Goal: Navigation & Orientation: Find specific page/section

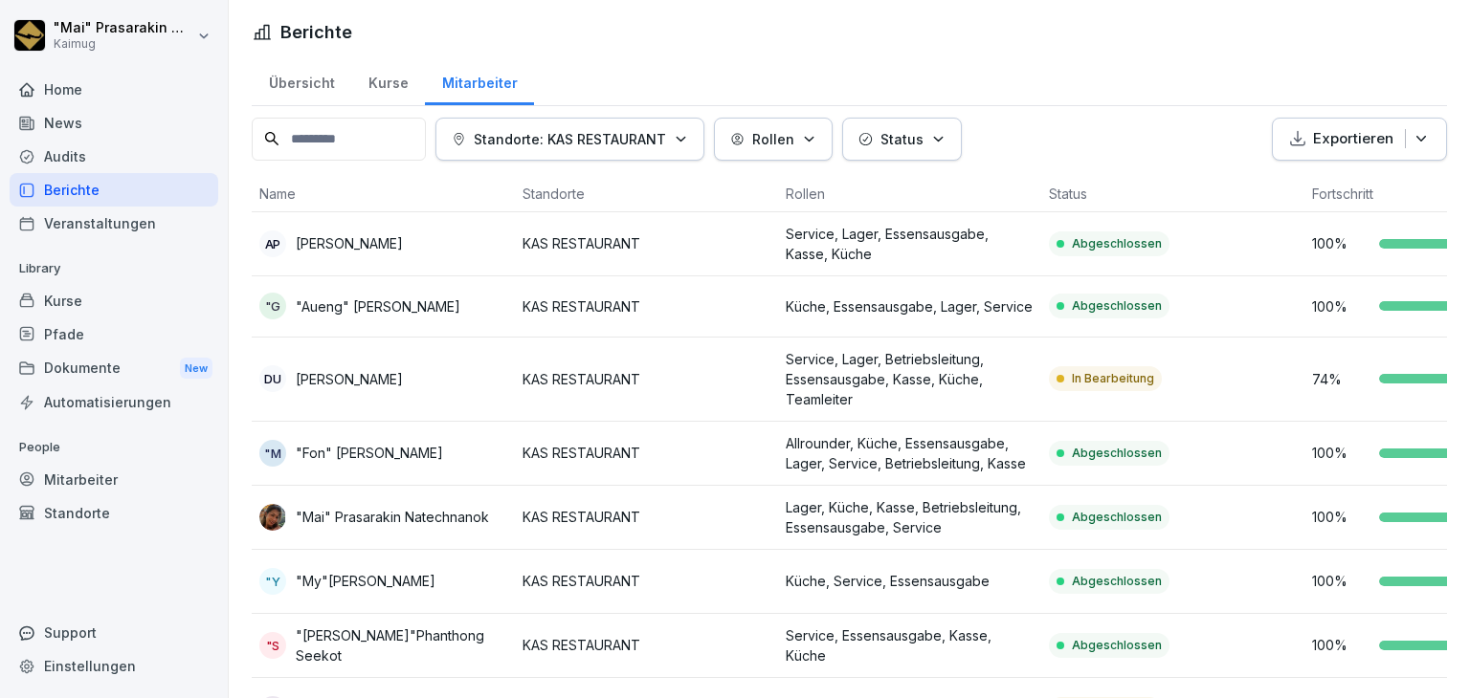
click at [302, 70] on div "Übersicht" at bounding box center [302, 80] width 100 height 49
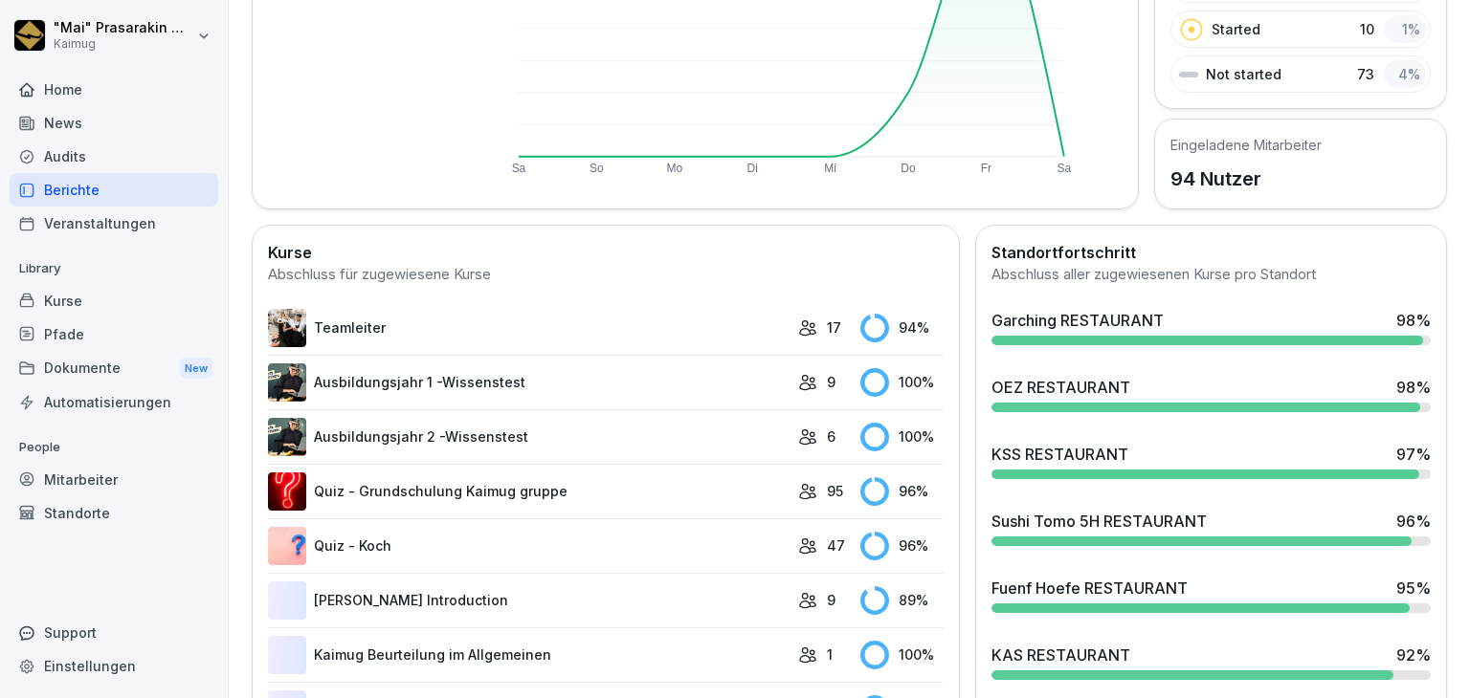
scroll to position [478, 0]
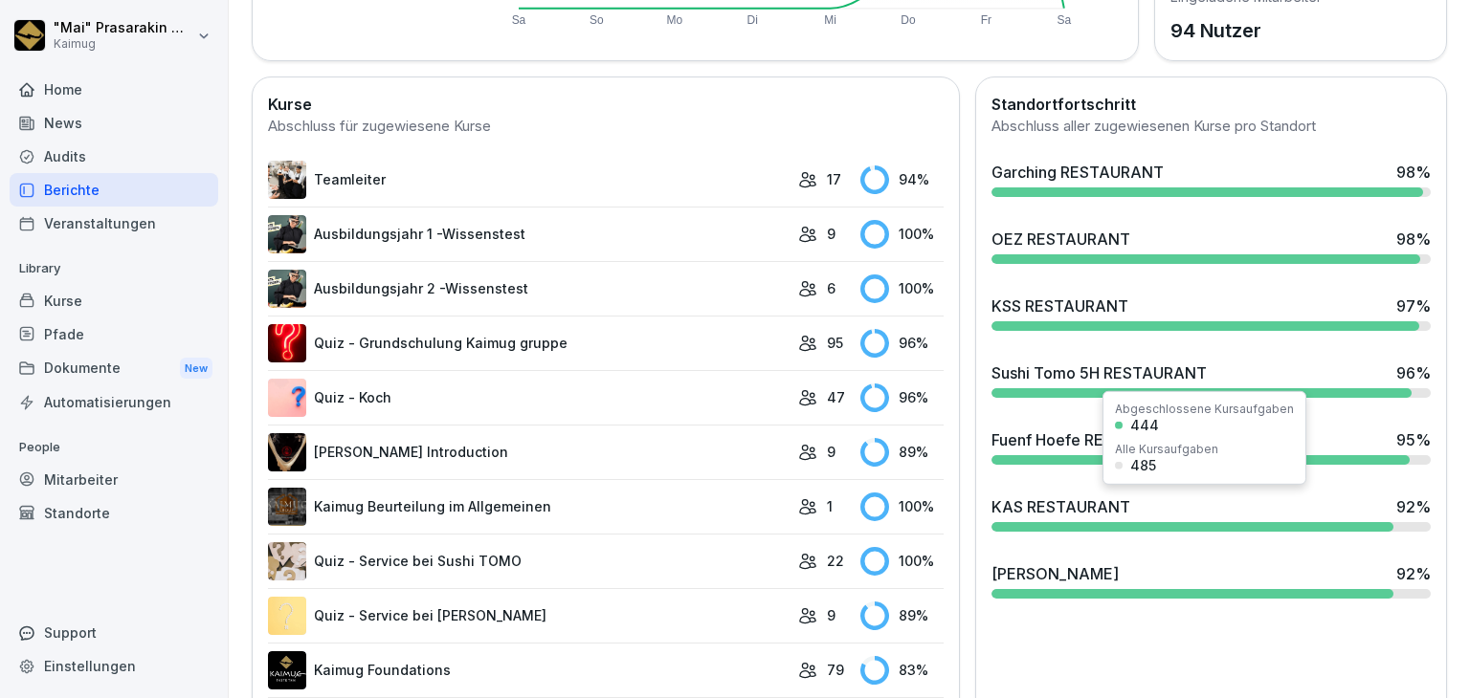
click at [1107, 509] on div "KAS RESTAURANT" at bounding box center [1060, 507] width 139 height 23
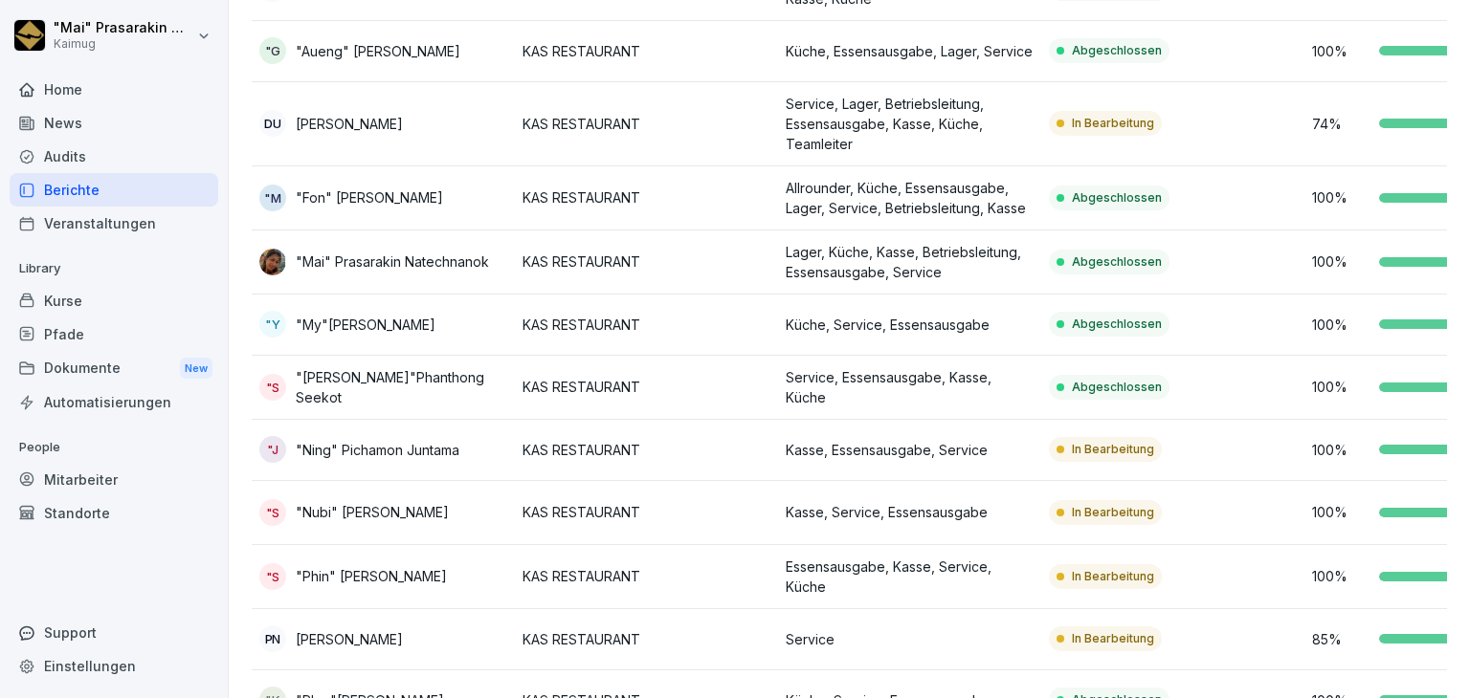
scroll to position [254, 0]
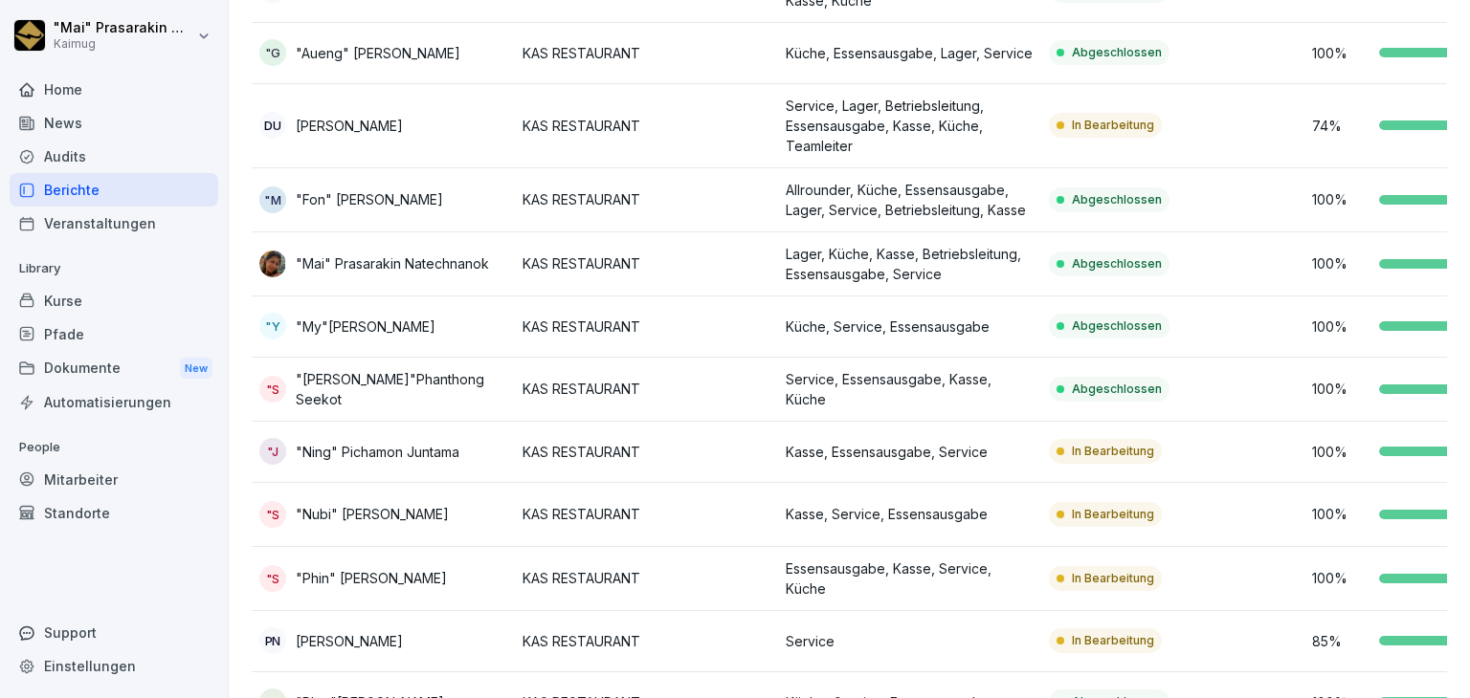
click at [192, 363] on div "New" at bounding box center [196, 369] width 33 height 22
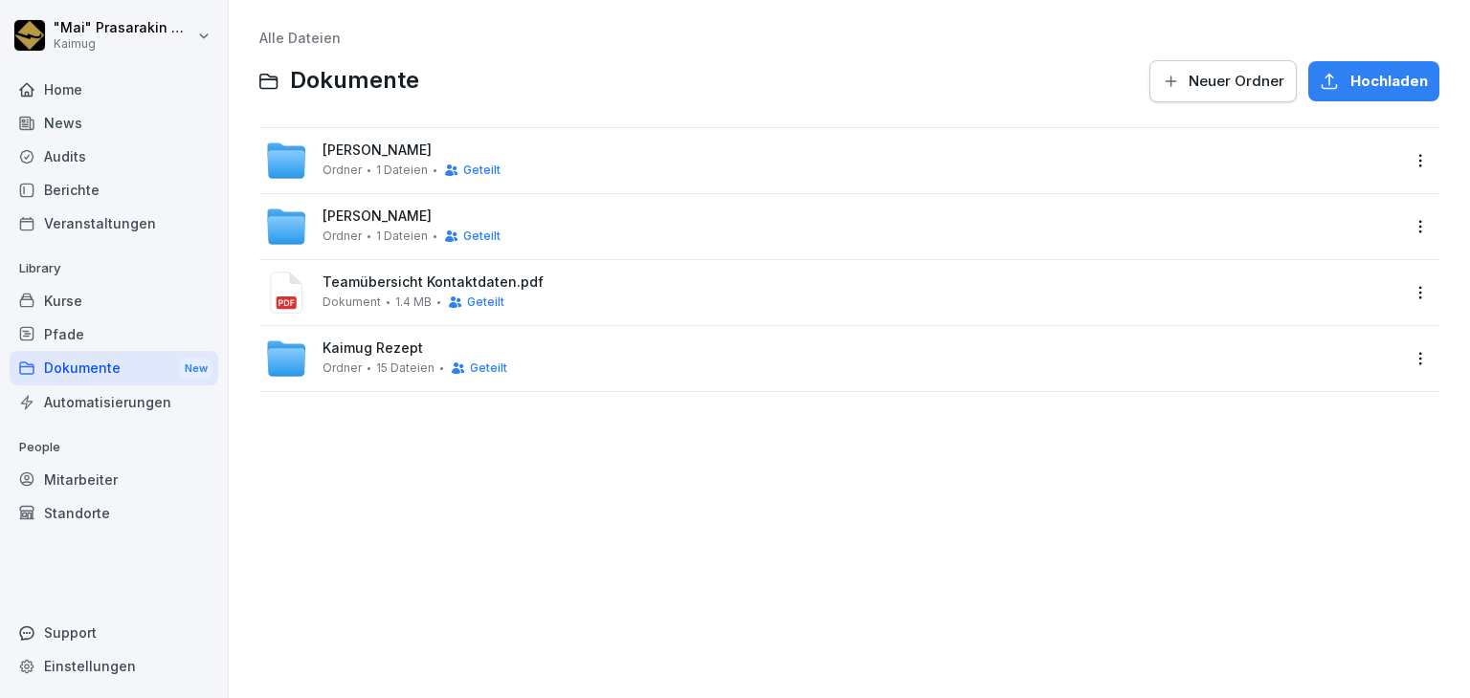
click at [649, 150] on div "[PERSON_NAME] 1 Dateien Geteilt" at bounding box center [832, 161] width 1134 height 42
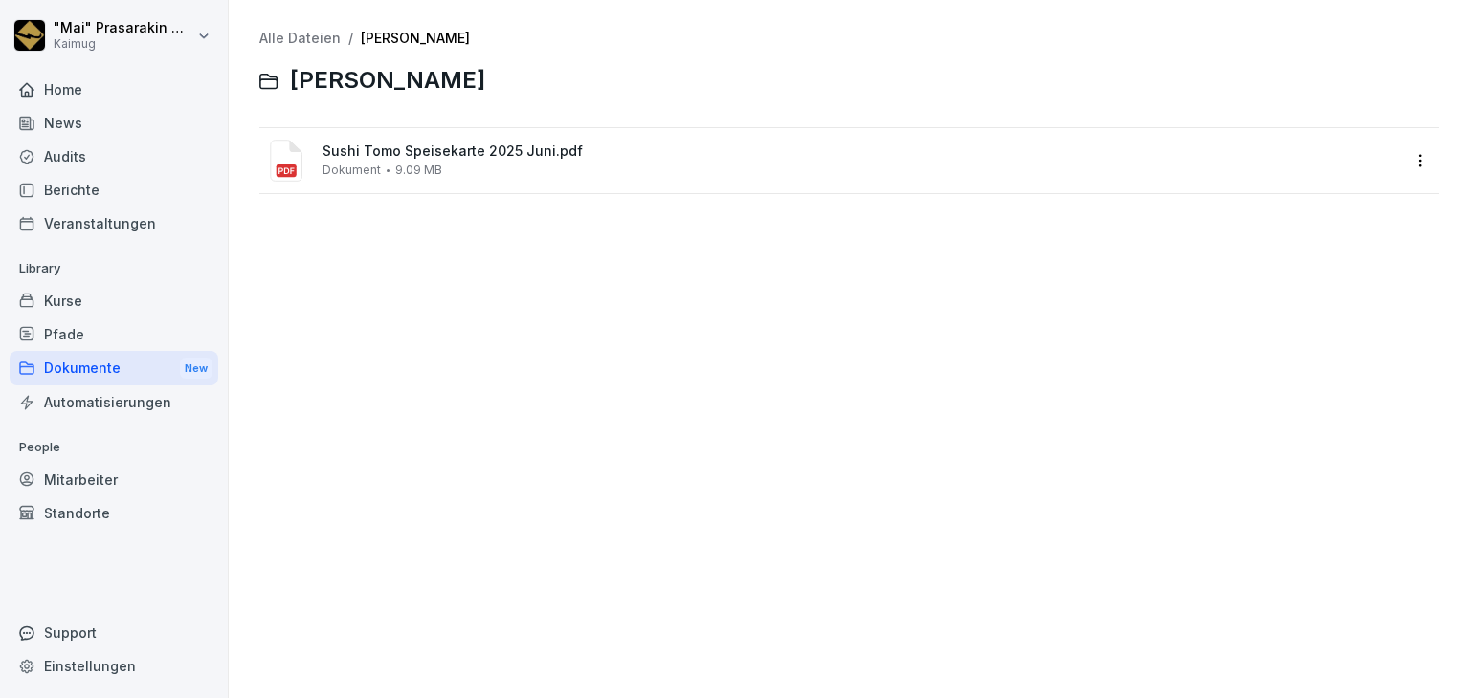
click at [646, 162] on div "Sushi Tomo Speisekarte [DATE].pdf Dokument 9.09 MB" at bounding box center [860, 160] width 1076 height 33
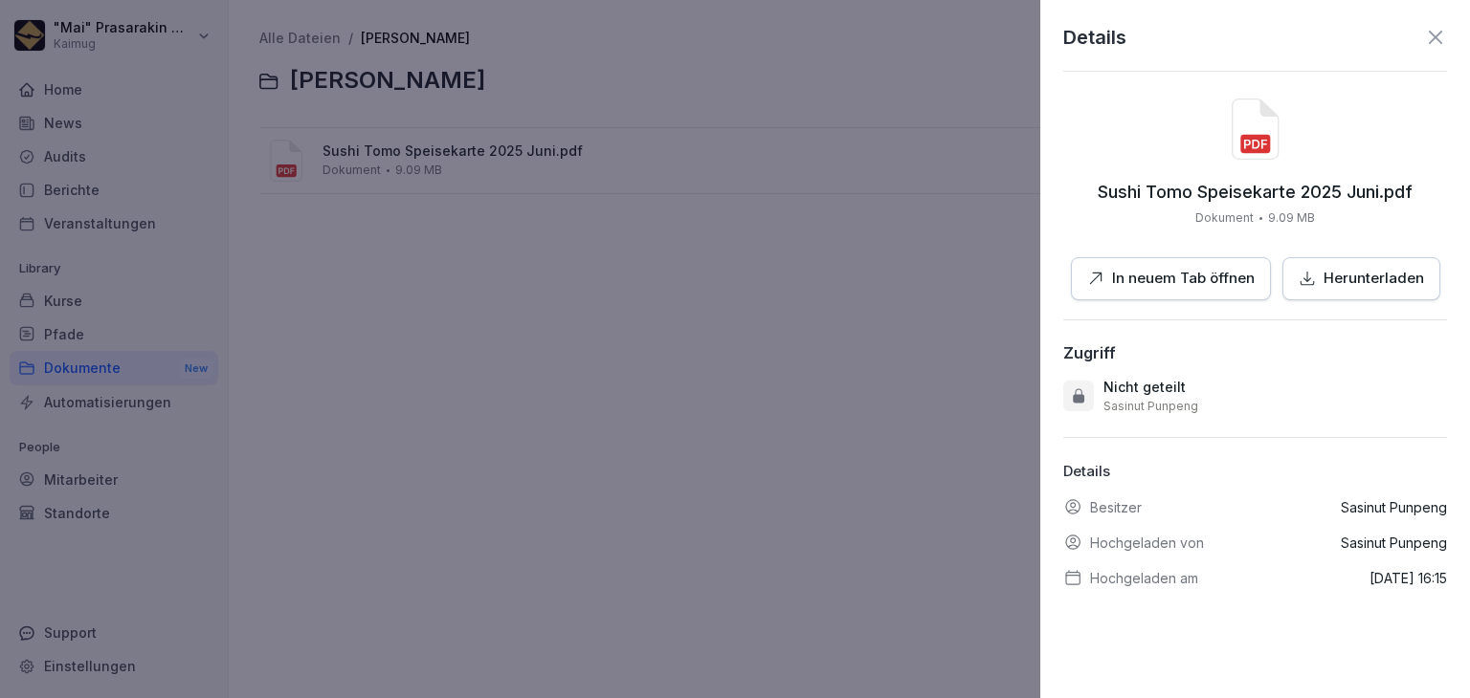
click at [1218, 289] on button "In neuem Tab öffnen" at bounding box center [1171, 278] width 200 height 43
click at [1424, 29] on icon at bounding box center [1435, 37] width 23 height 23
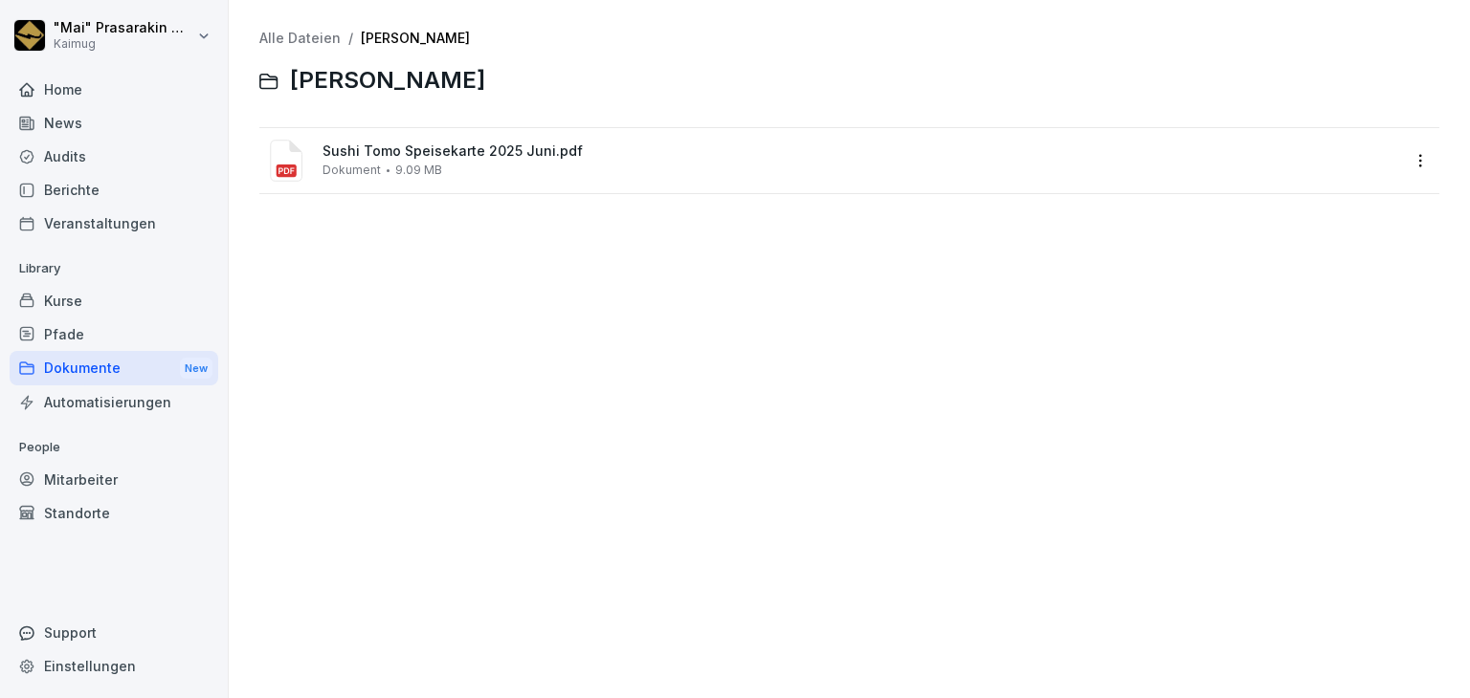
click at [135, 363] on div "Dokumente New" at bounding box center [114, 368] width 209 height 35
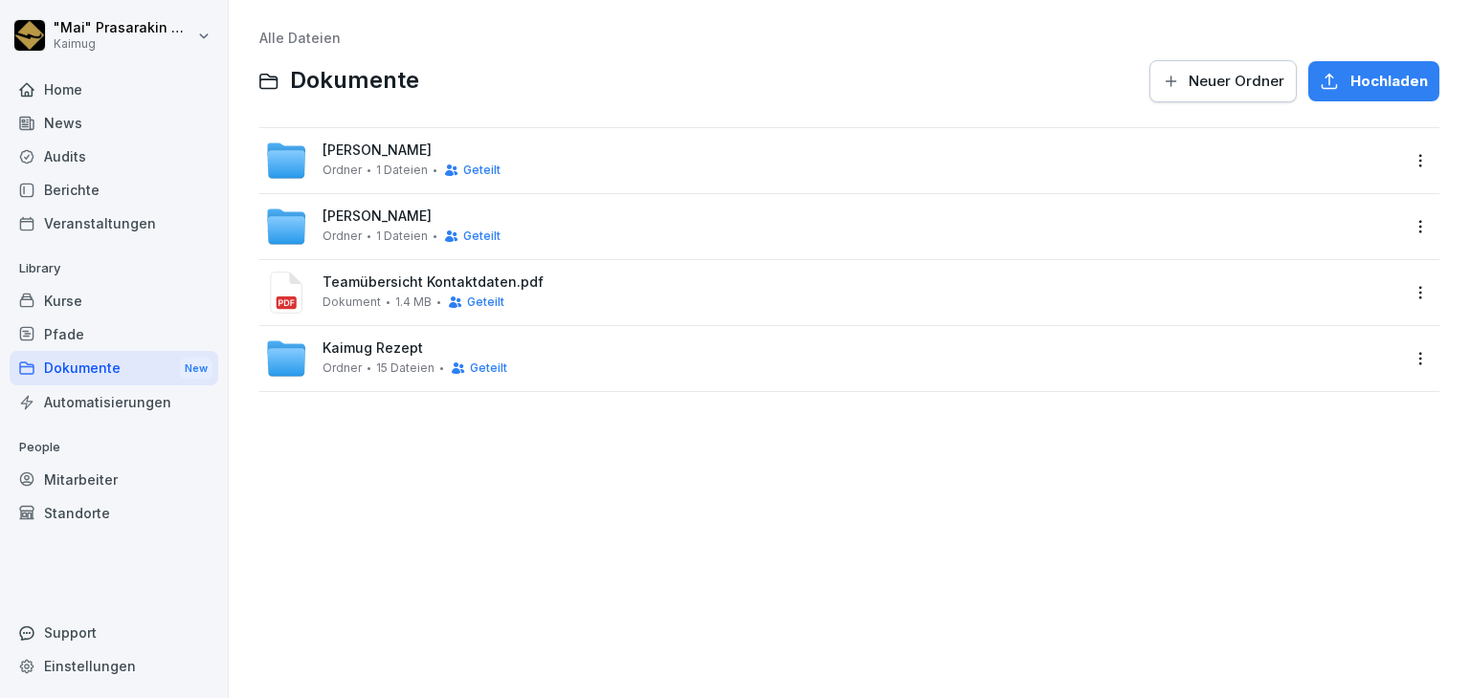
click at [388, 306] on div "Dokument 1.4 MB Geteilt" at bounding box center [413, 302] width 182 height 15
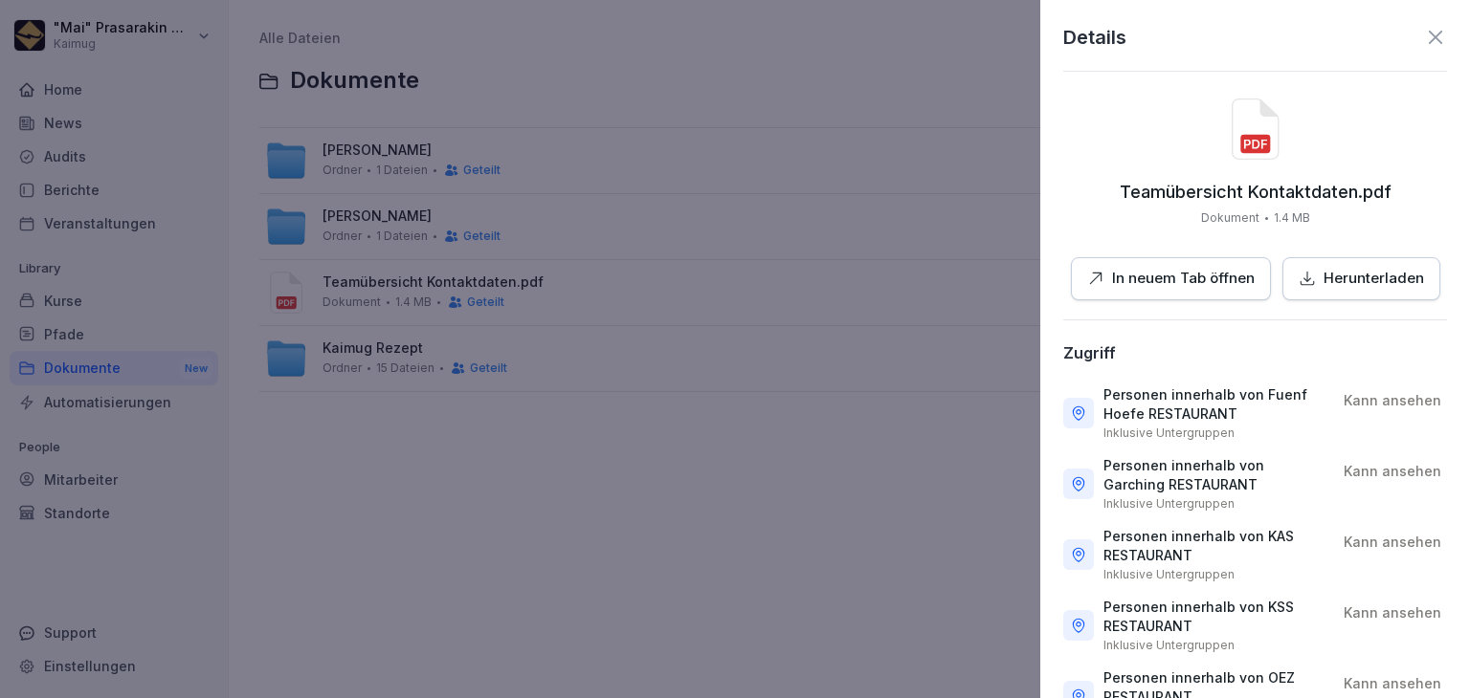
click at [1156, 287] on p "In neuem Tab öffnen" at bounding box center [1183, 279] width 143 height 22
click at [433, 491] on div at bounding box center [735, 349] width 1470 height 698
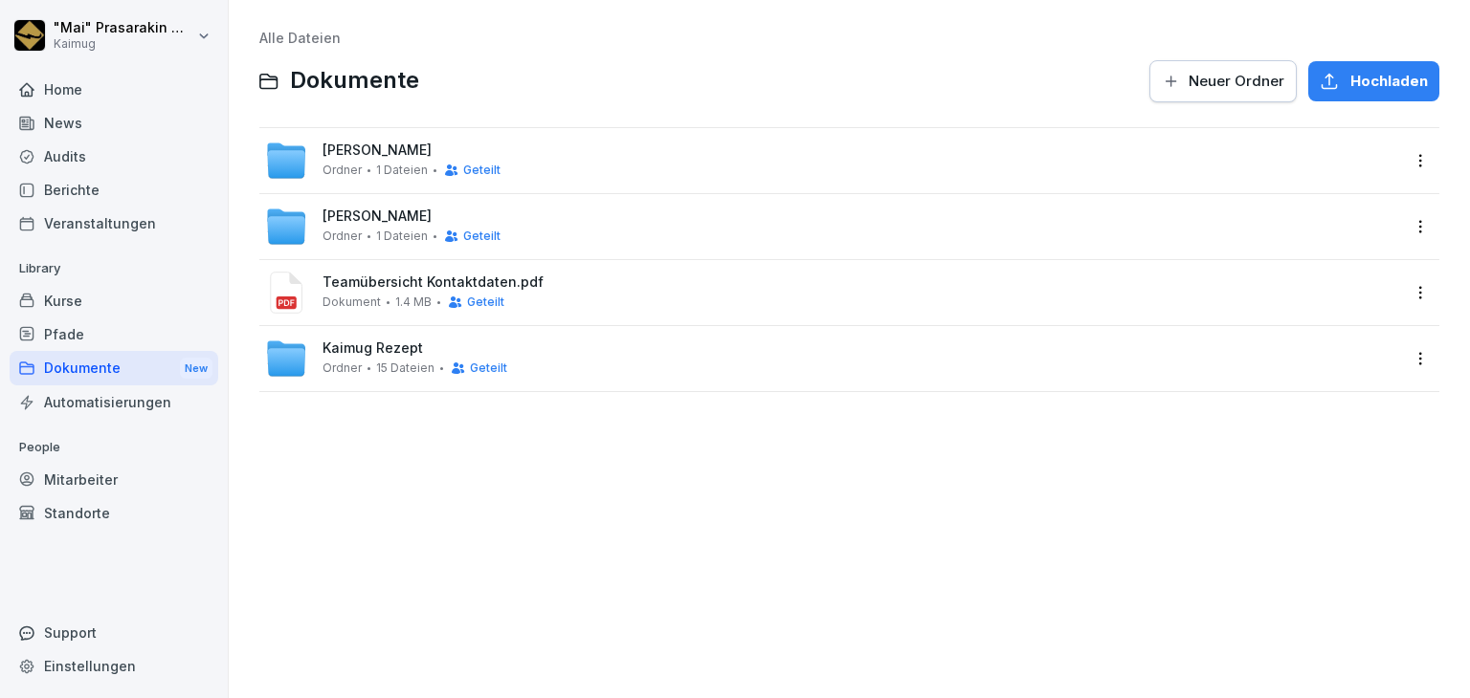
click at [361, 227] on div "[PERSON_NAME] 1 Dateien Geteilt" at bounding box center [411, 226] width 178 height 35
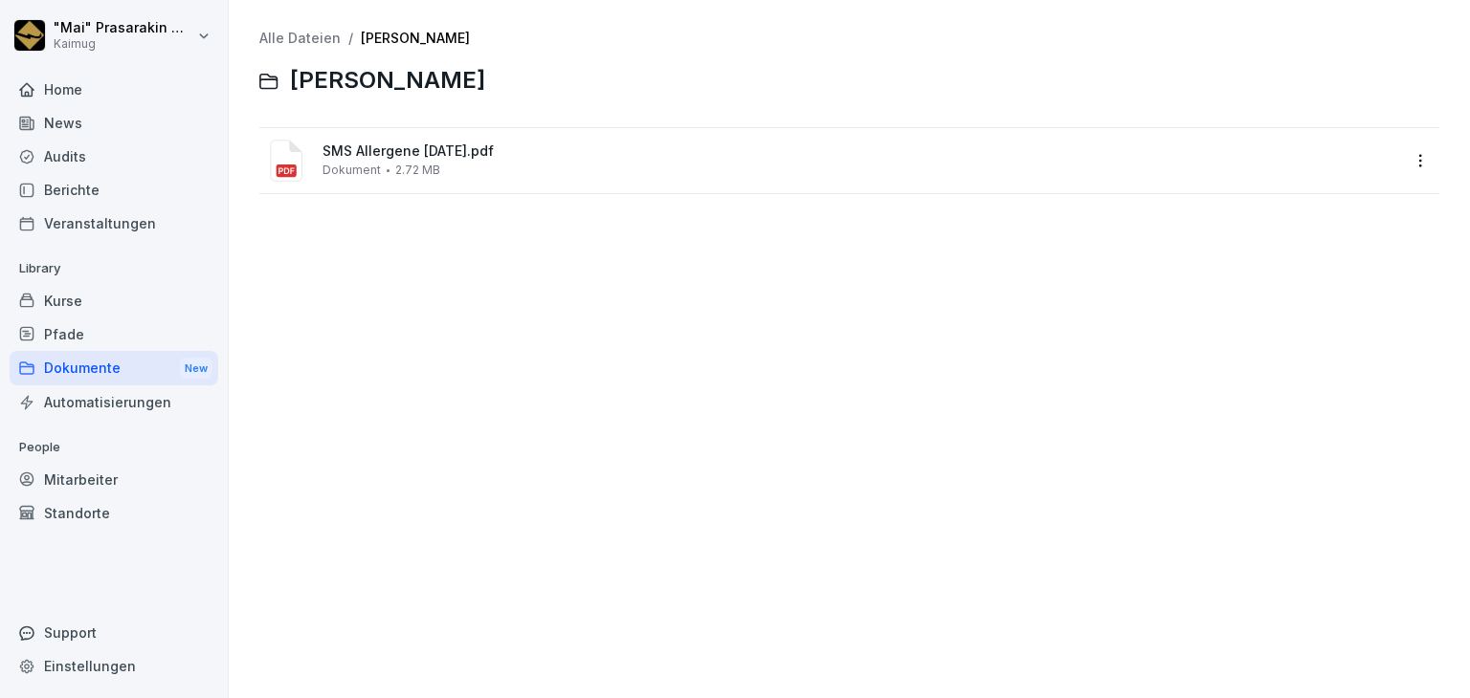
click at [348, 177] on div "SMS Allergene [DATE].pdf Dokument 2.72 MB" at bounding box center [832, 161] width 1134 height 42
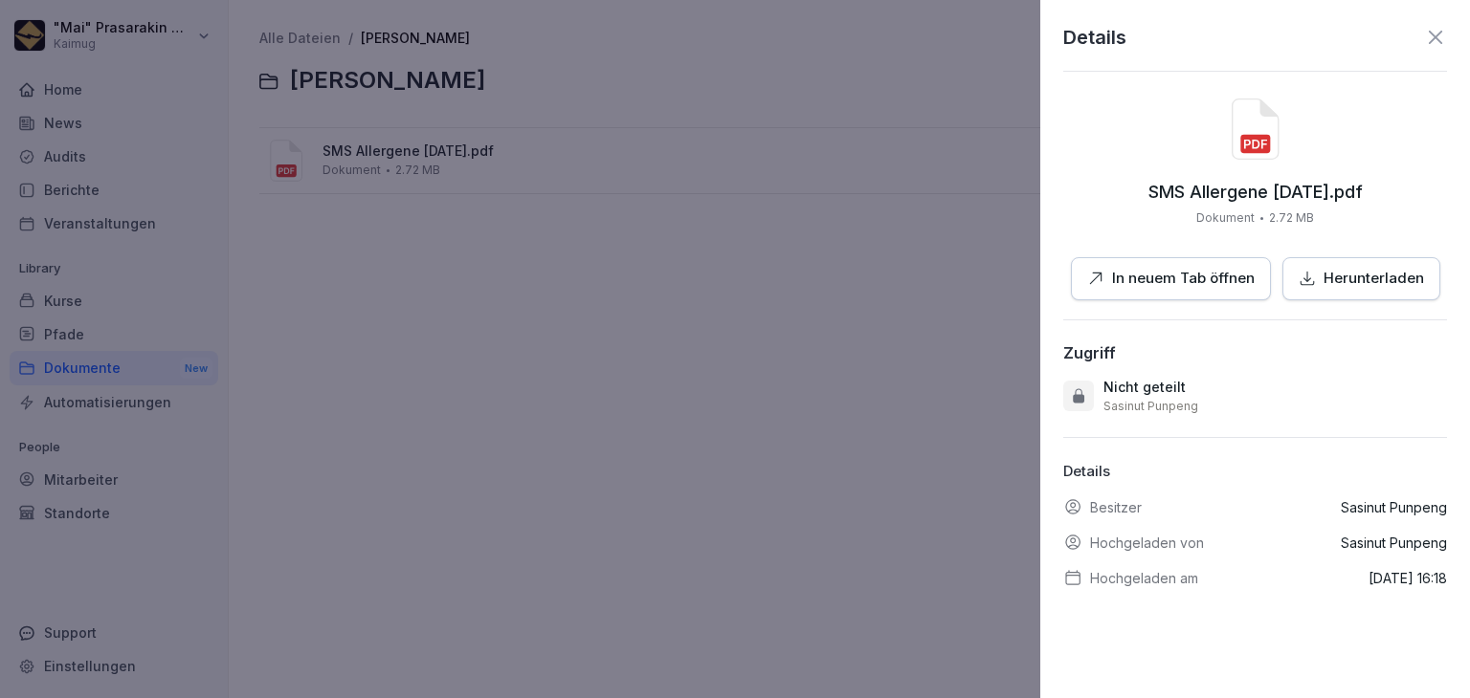
click at [1173, 284] on p "In neuem Tab öffnen" at bounding box center [1183, 279] width 143 height 22
click at [128, 270] on div at bounding box center [735, 349] width 1470 height 698
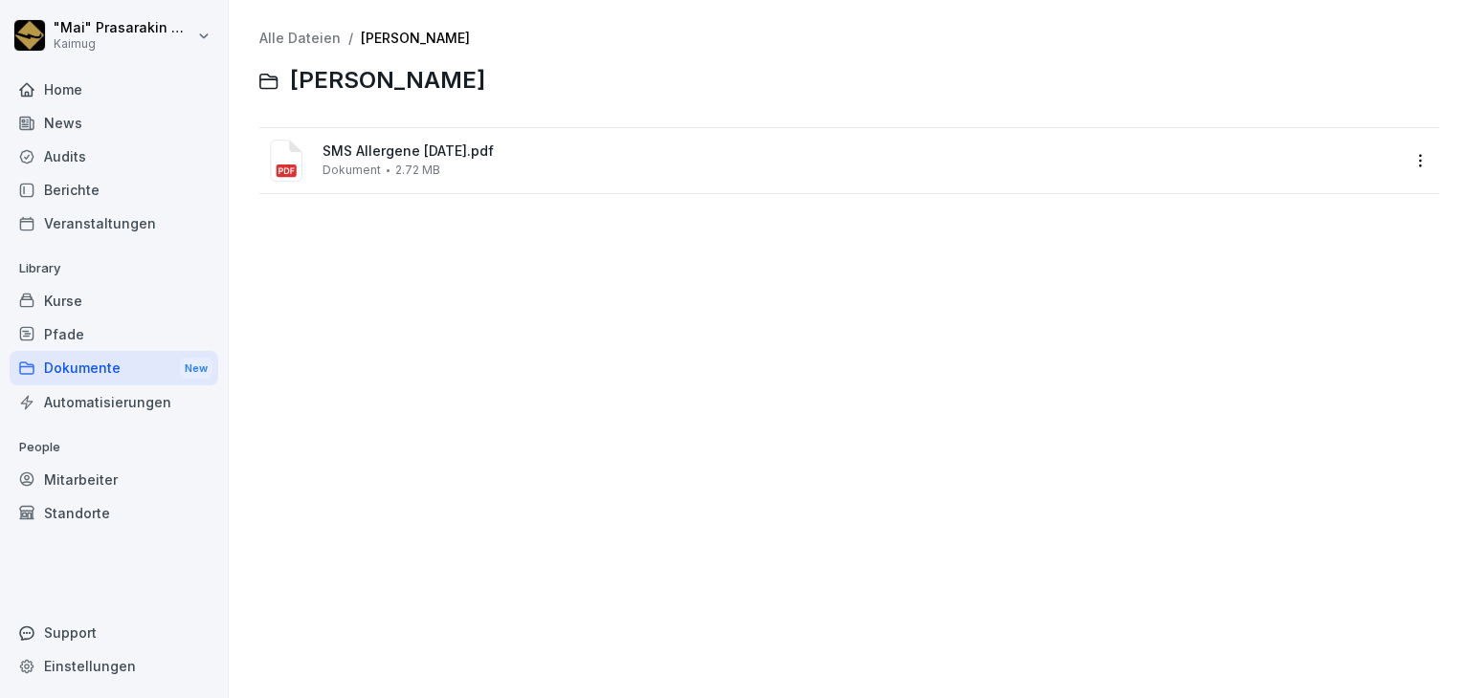
click at [111, 181] on div "Berichte" at bounding box center [114, 189] width 209 height 33
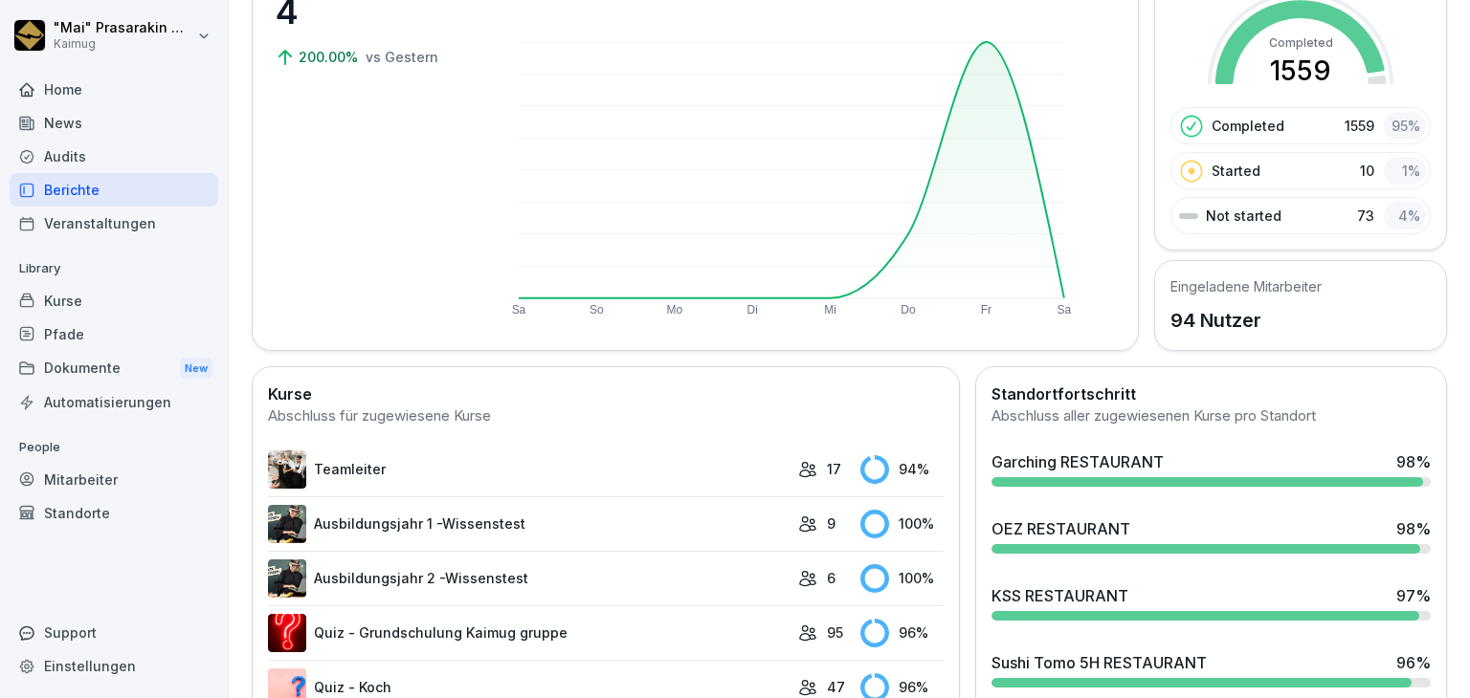
scroll to position [191, 0]
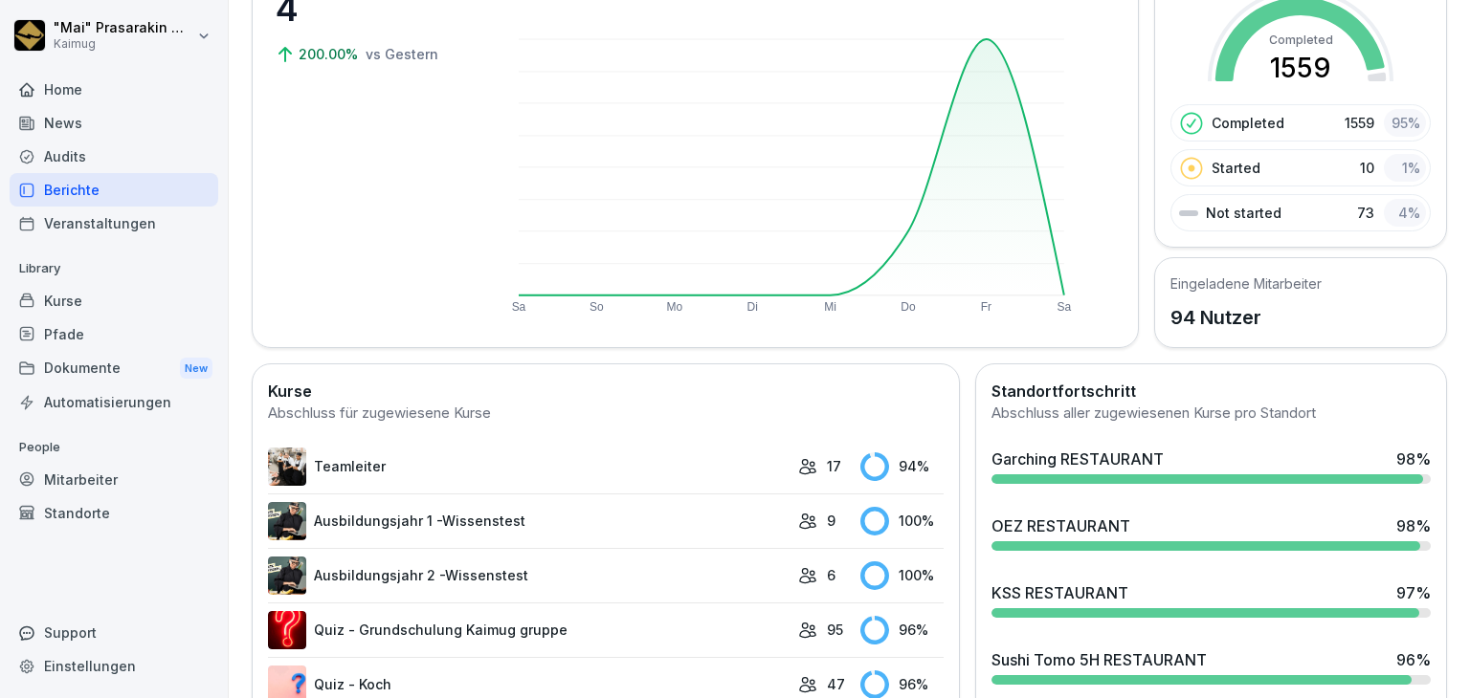
click at [1049, 450] on div "Garching RESTAURANT" at bounding box center [1077, 459] width 172 height 23
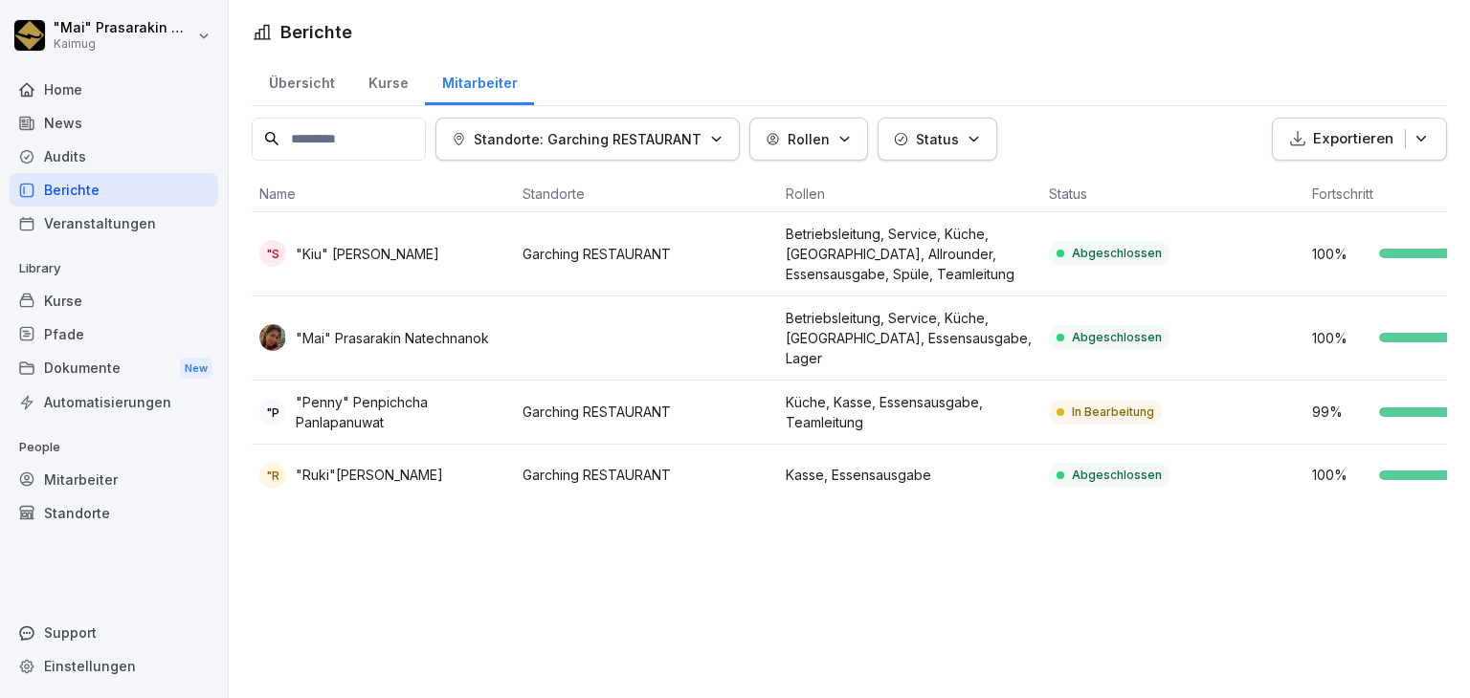
click at [318, 78] on div "Übersicht" at bounding box center [302, 80] width 100 height 49
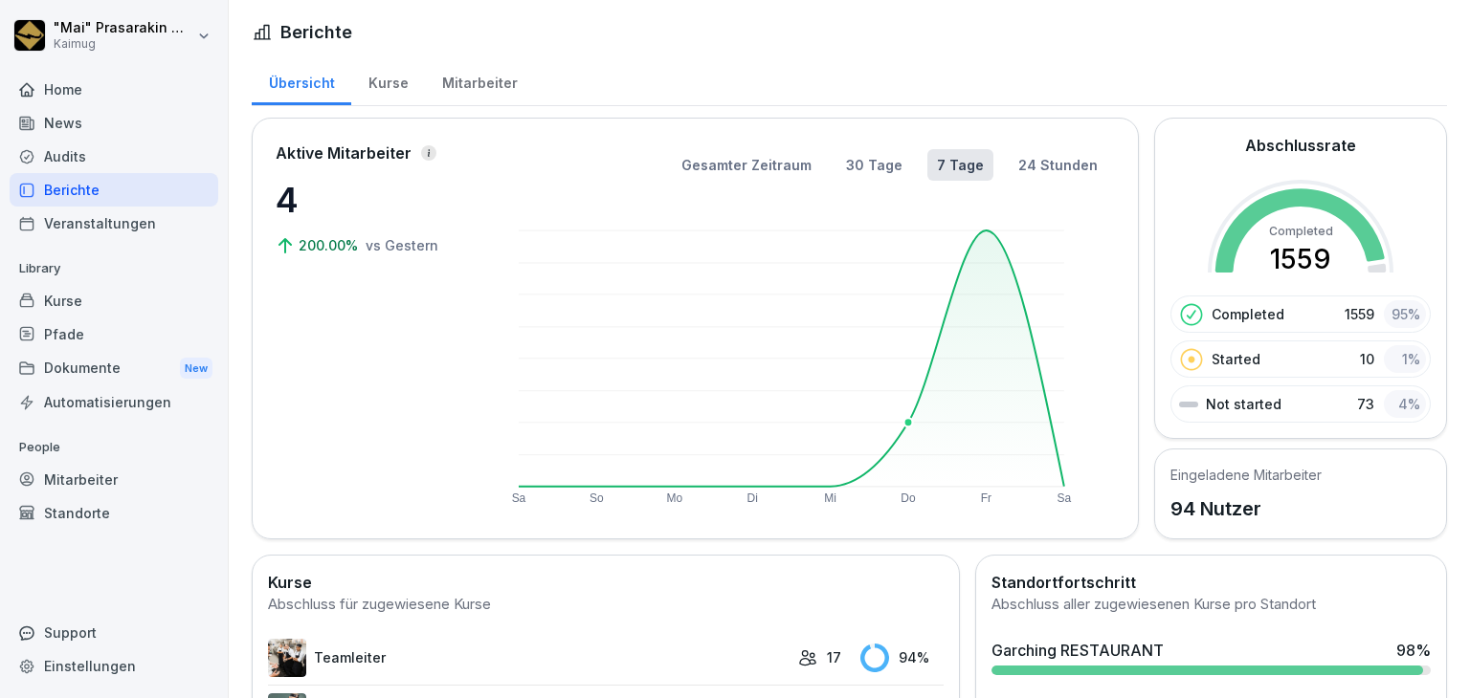
scroll to position [191, 0]
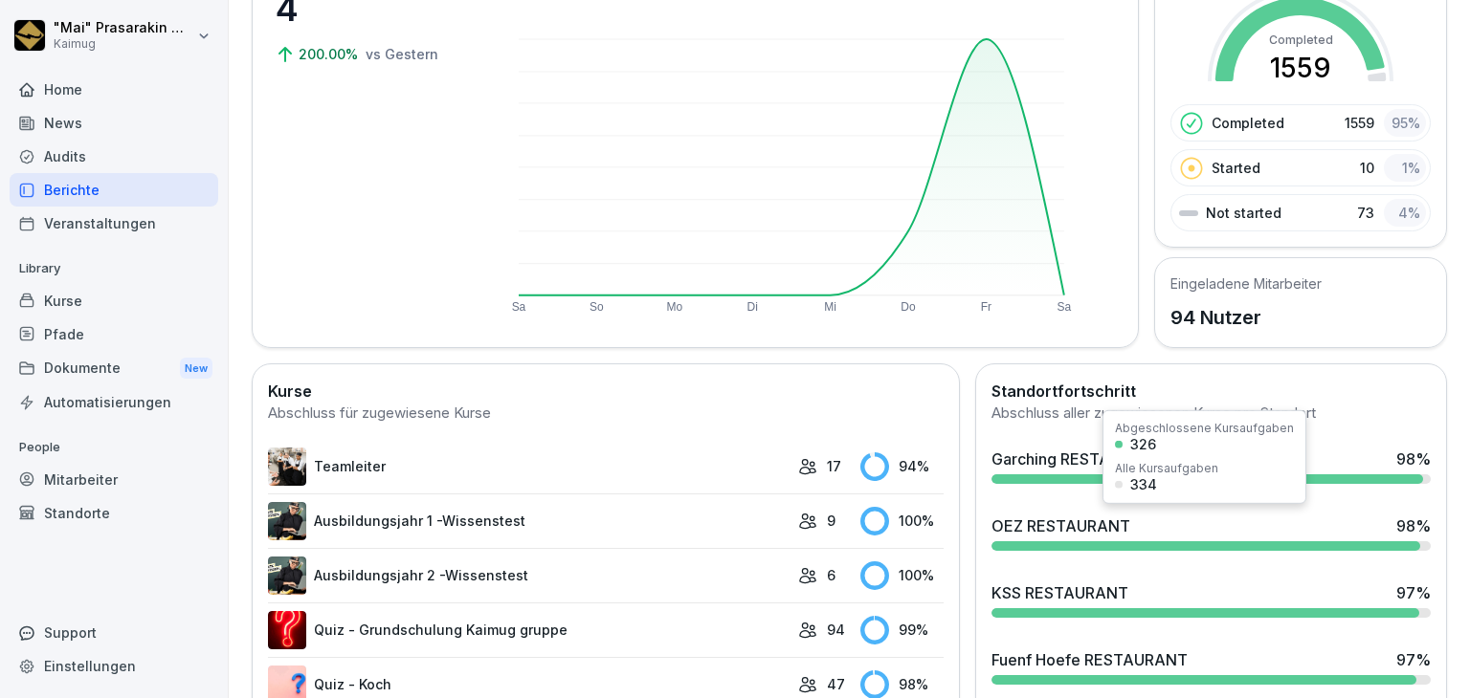
click at [1118, 528] on div "OEZ RESTAURANT" at bounding box center [1060, 526] width 139 height 23
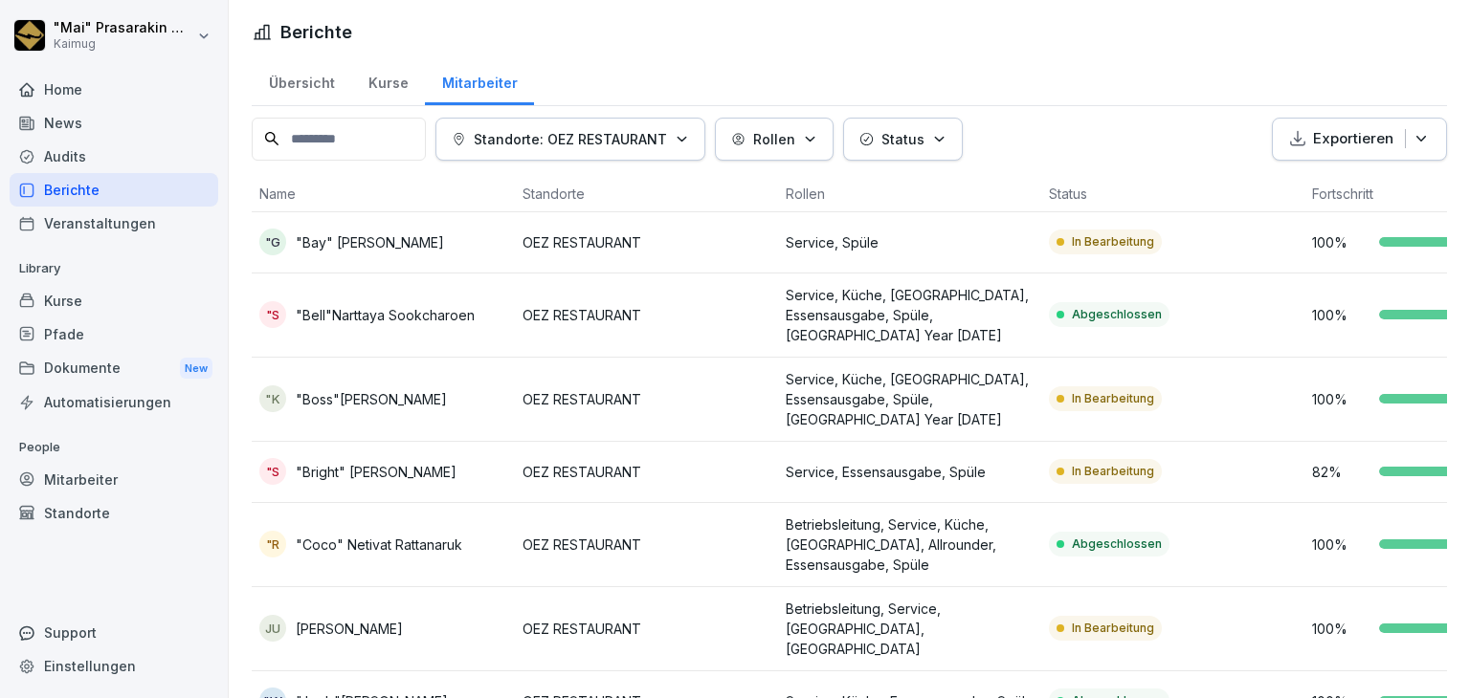
click at [146, 200] on div "Berichte" at bounding box center [114, 189] width 209 height 33
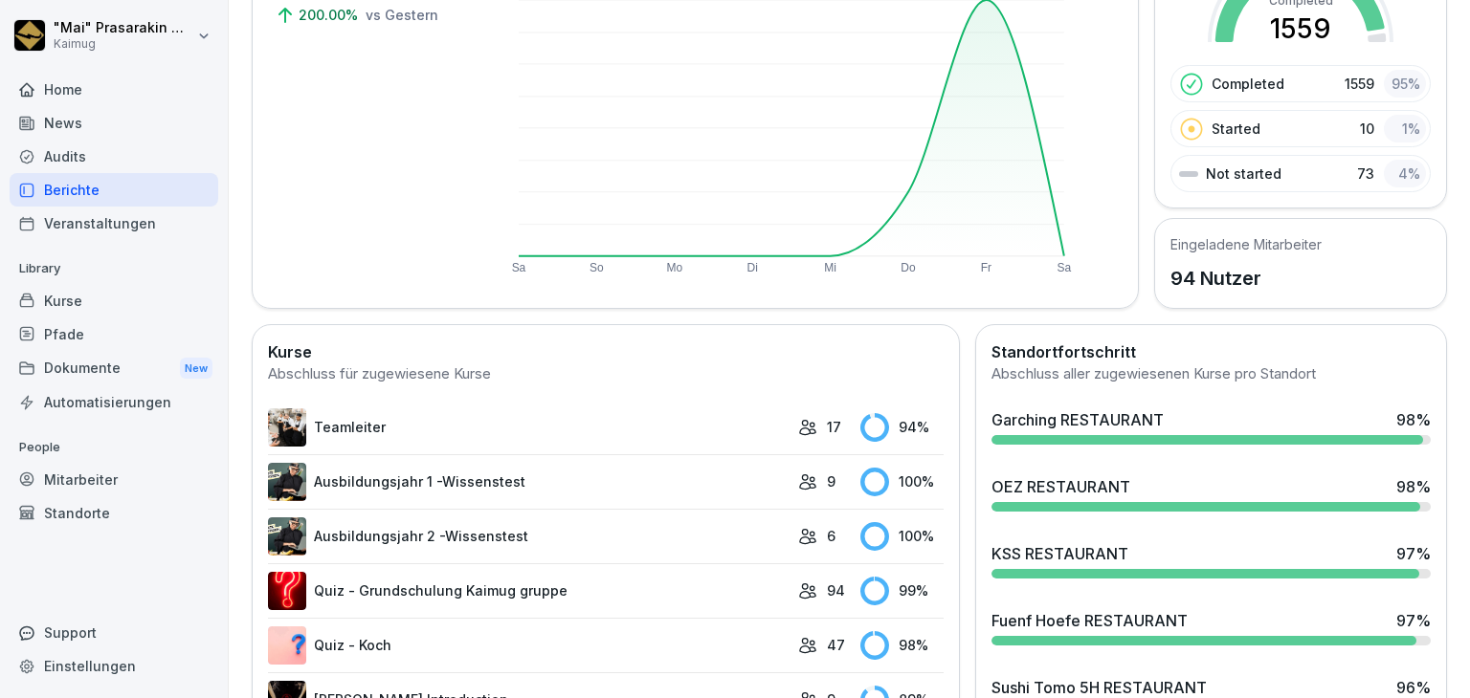
scroll to position [383, 0]
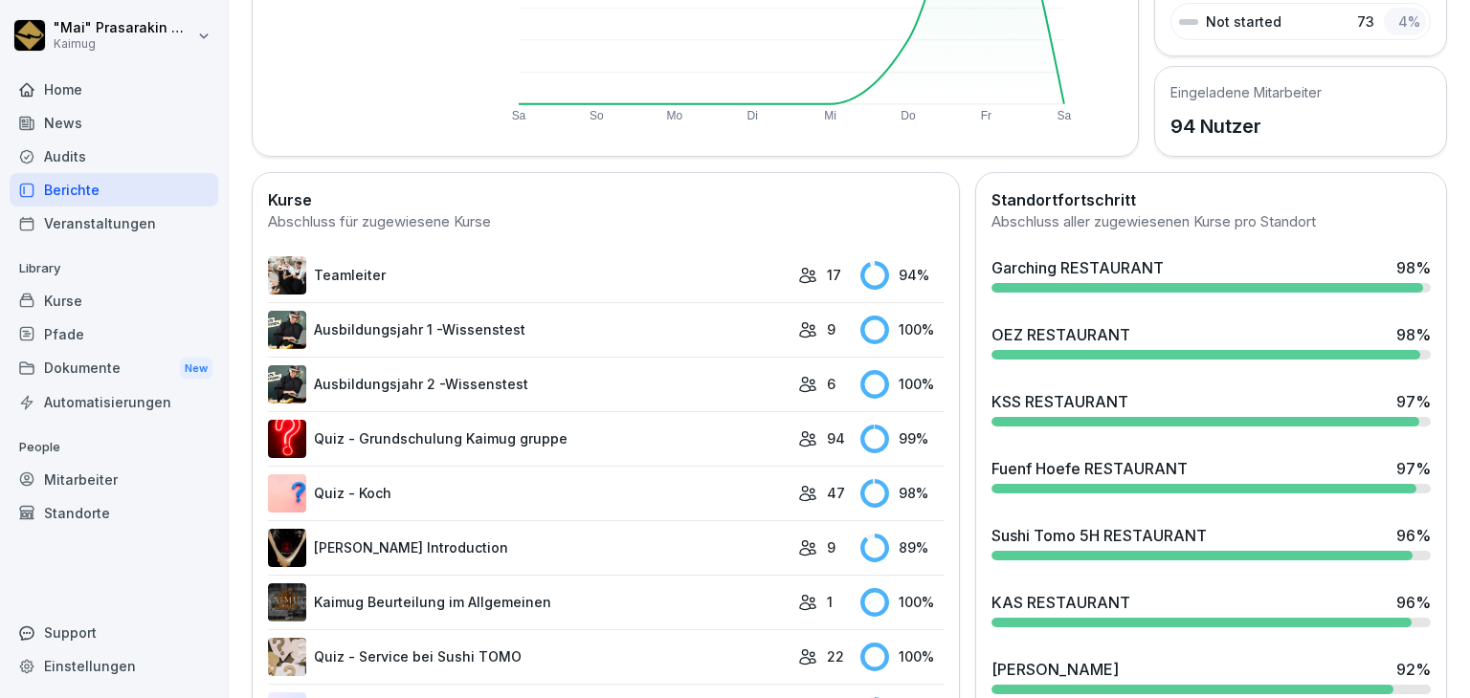
click at [1119, 402] on div "KSS RESTAURANT 97 %" at bounding box center [1210, 401] width 439 height 23
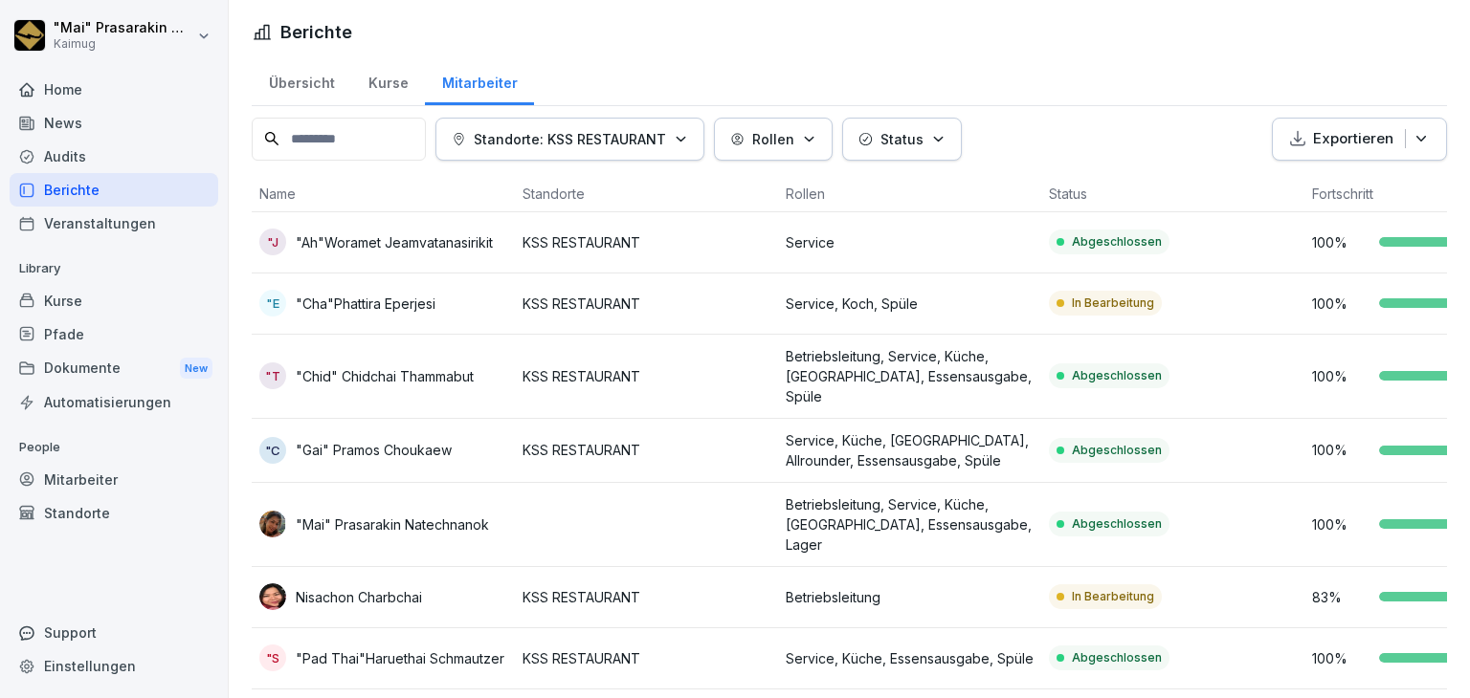
click at [305, 91] on div "Übersicht" at bounding box center [302, 80] width 100 height 49
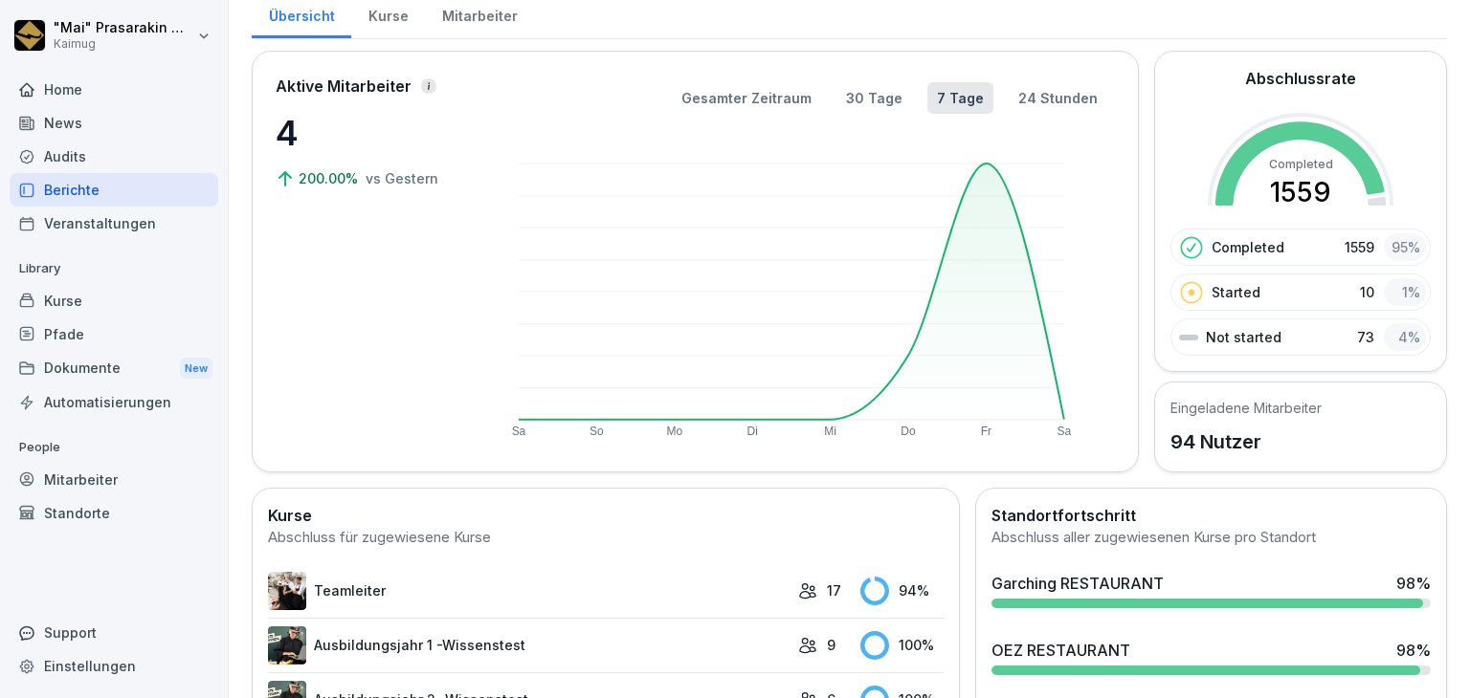
scroll to position [287, 0]
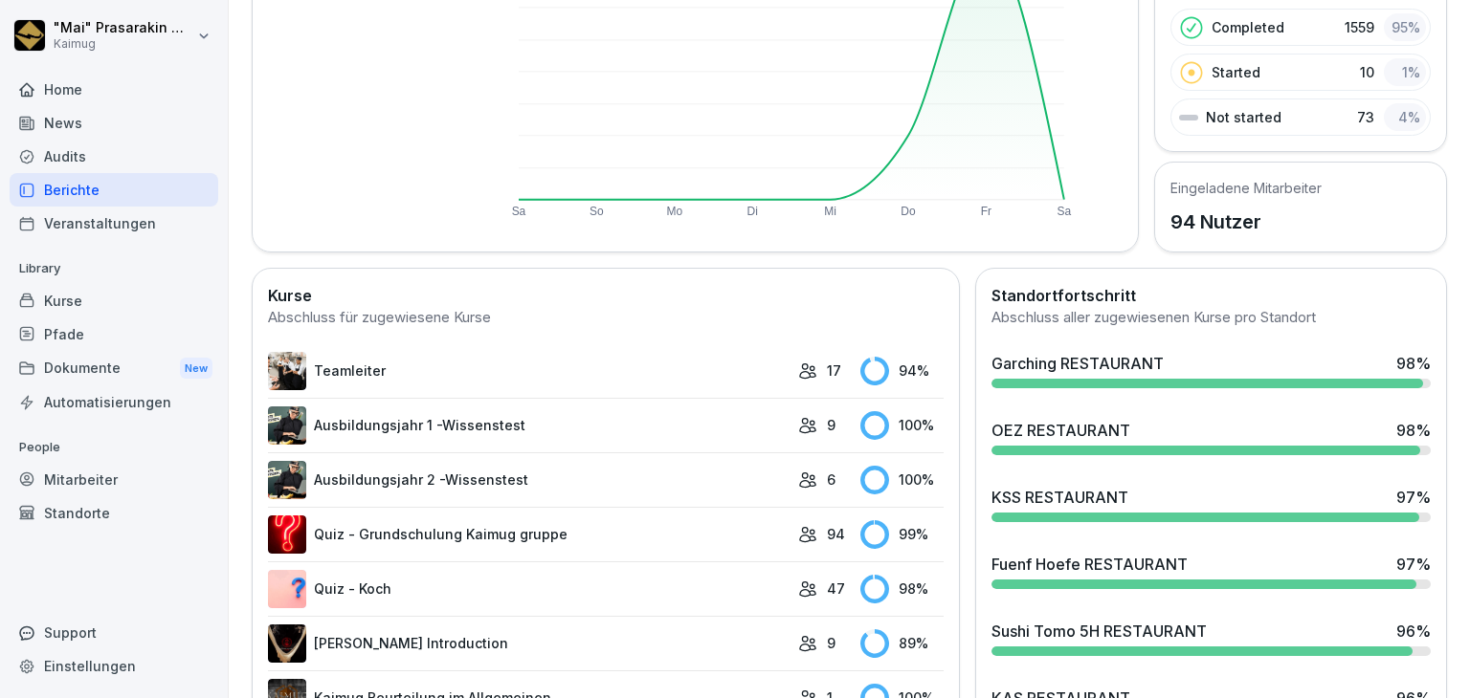
click at [1167, 554] on div "Fuenf Hoefe RESTAURANT" at bounding box center [1089, 564] width 196 height 23
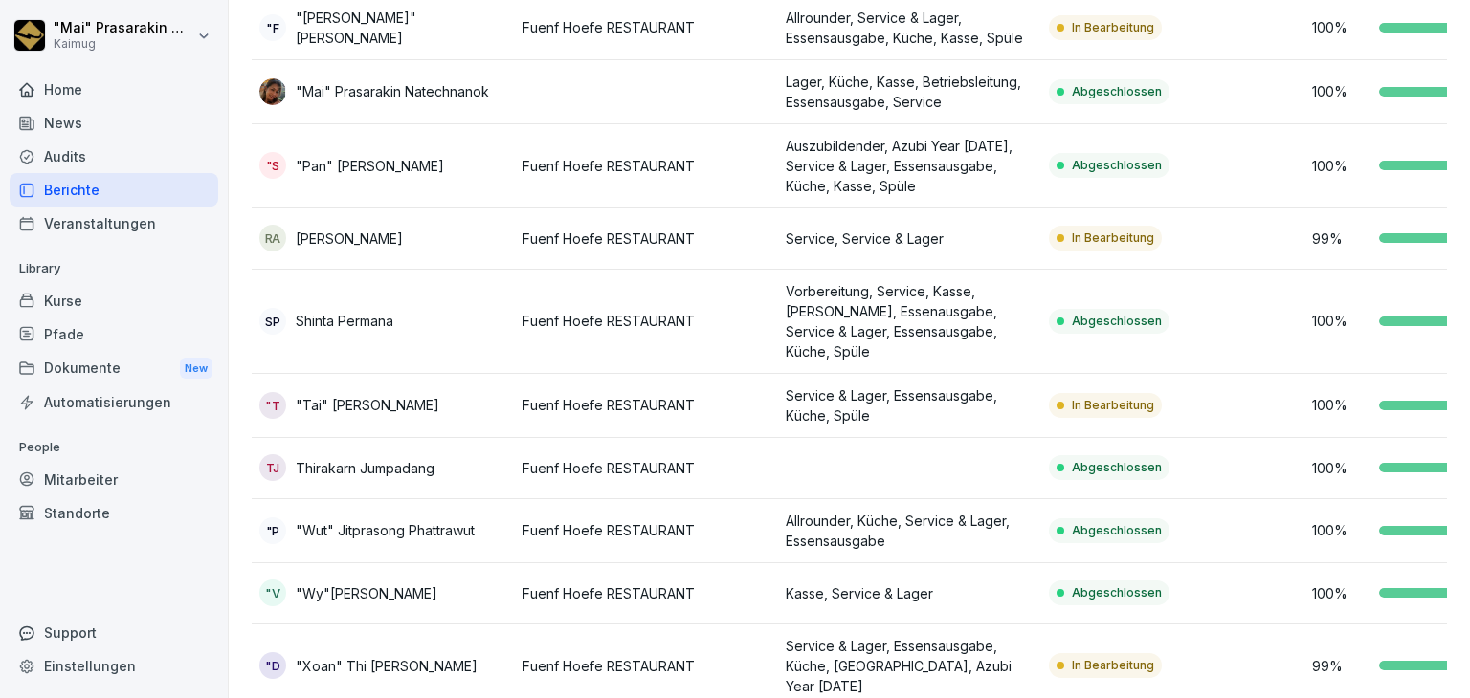
scroll to position [800, 0]
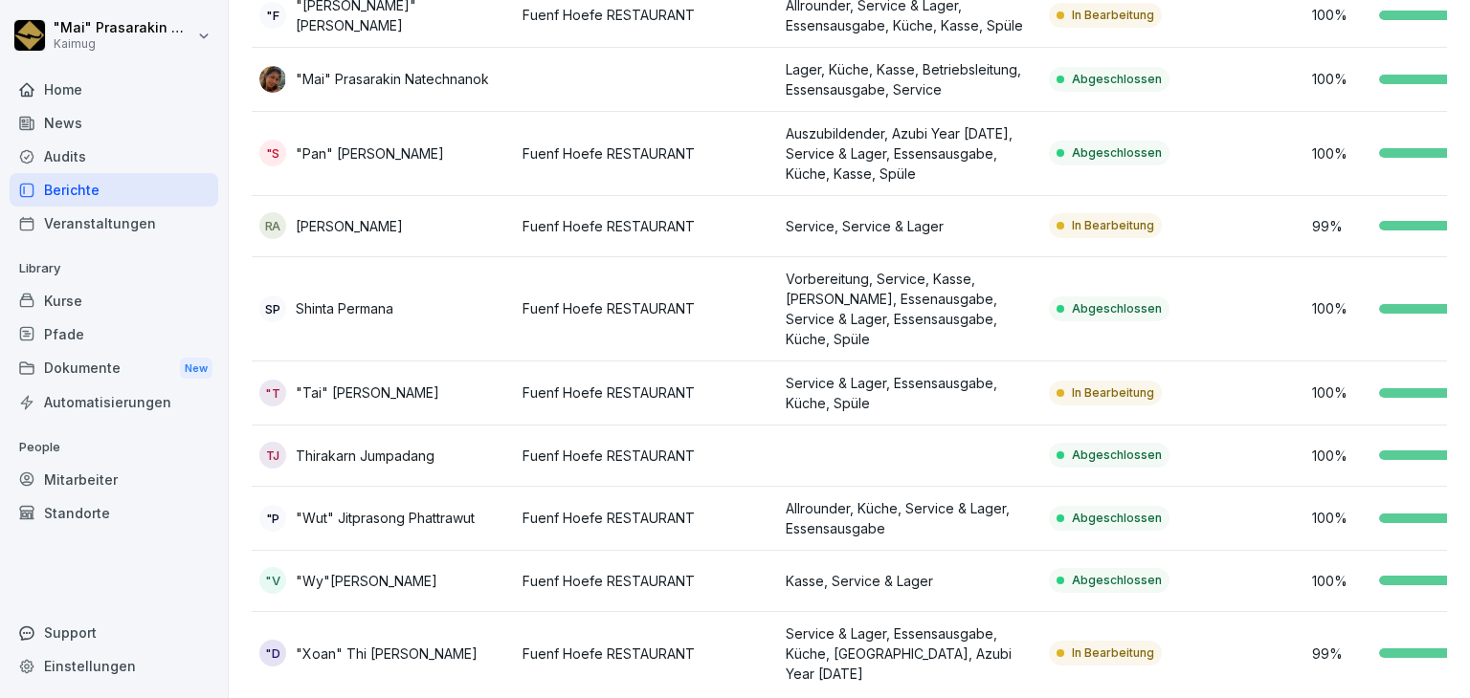
click at [656, 644] on p "Fuenf Hoefe RESTAURANT" at bounding box center [646, 654] width 248 height 20
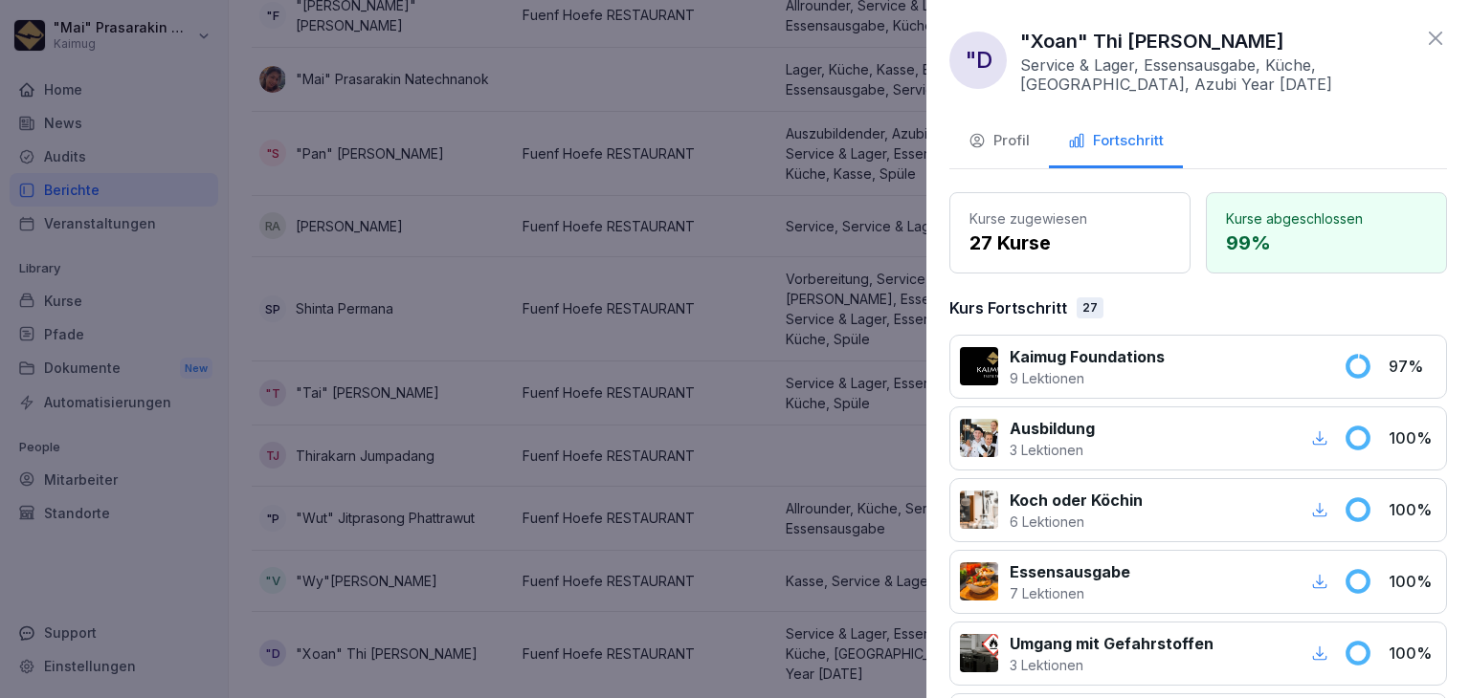
click at [1424, 36] on icon at bounding box center [1435, 38] width 23 height 23
